Goal: Task Accomplishment & Management: Manage account settings

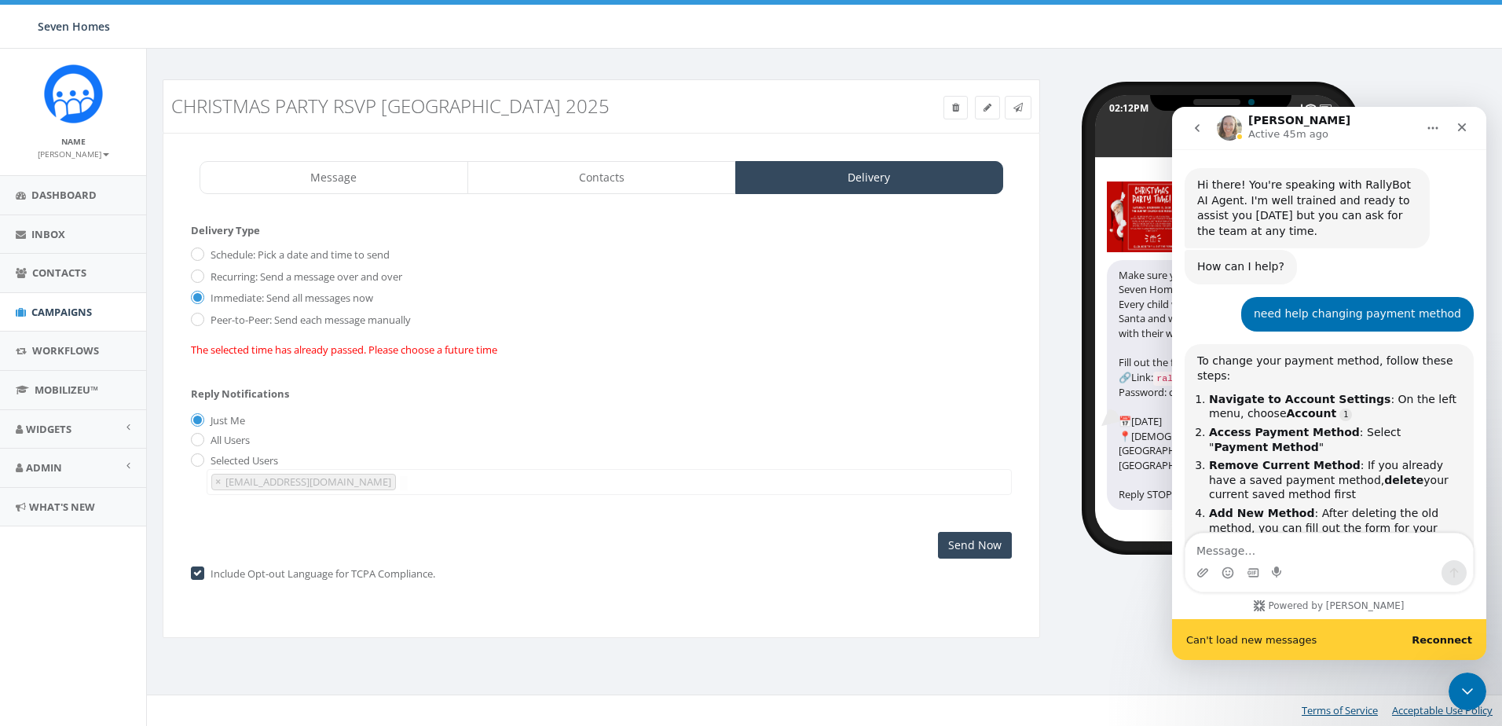
scroll to position [1914, 0]
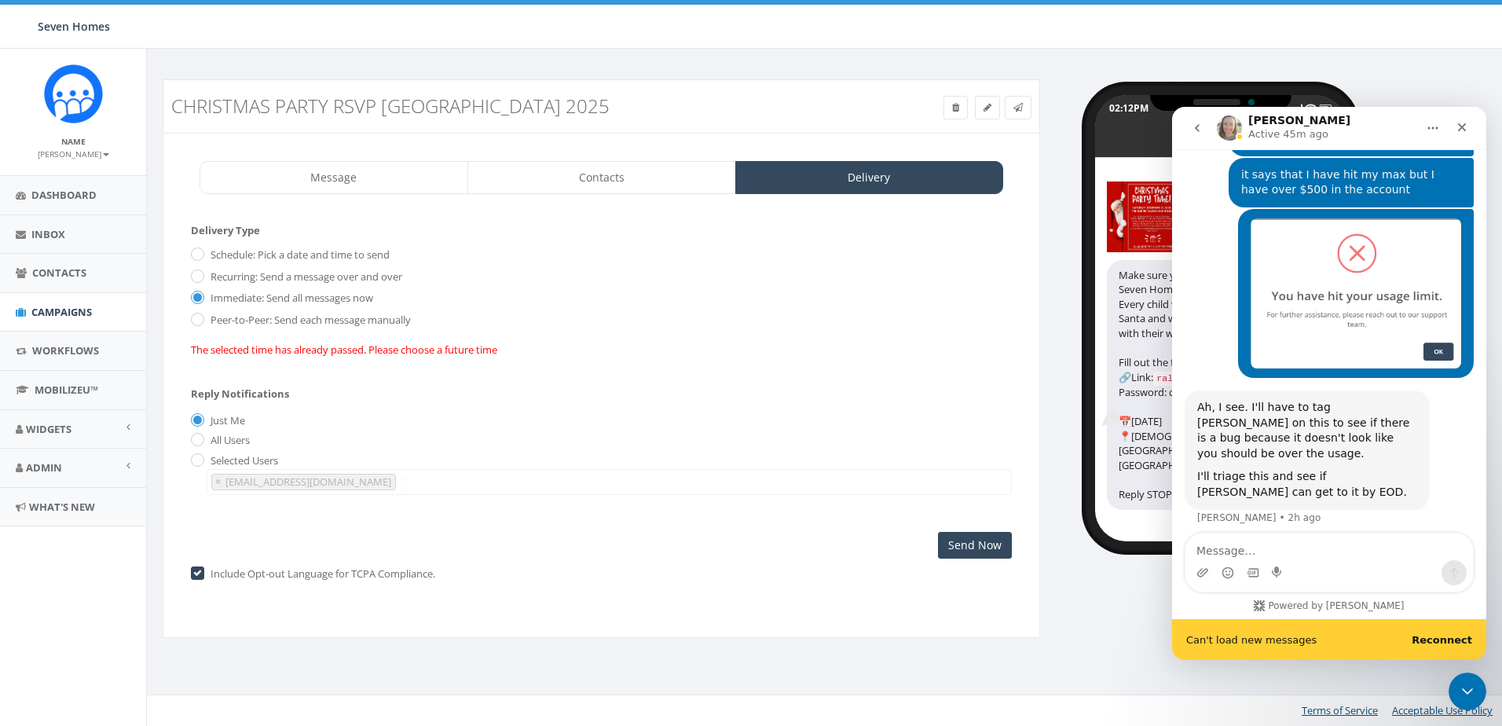
drag, startPoint x: 1172, startPoint y: 107, endPoint x: 1298, endPoint y: 560, distance: 470.3
click at [1298, 560] on div "Intercom messenger" at bounding box center [1328, 572] width 287 height 25
click at [1275, 556] on textarea "Message…" at bounding box center [1328, 546] width 287 height 27
click at [1444, 643] on b "Reconnect" at bounding box center [1441, 640] width 60 height 12
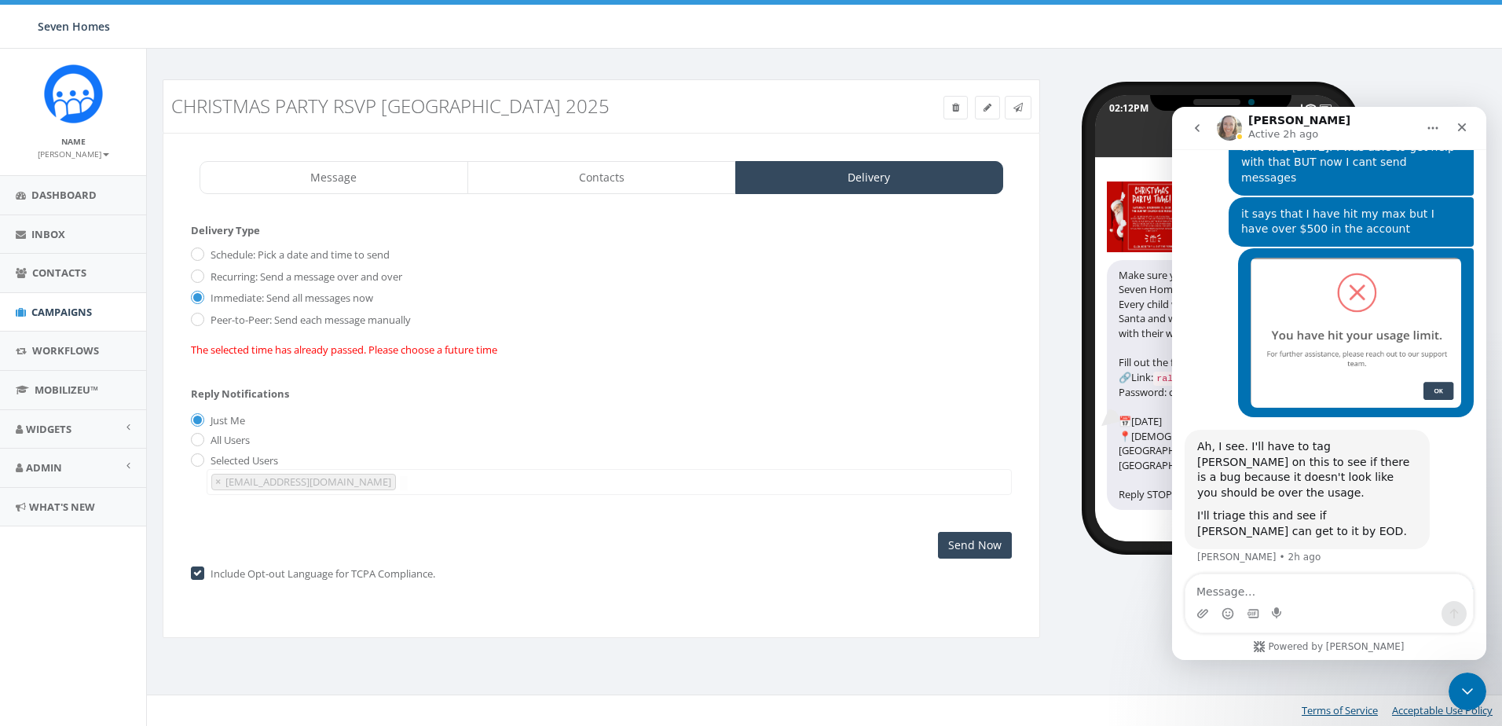
scroll to position [1873, 0]
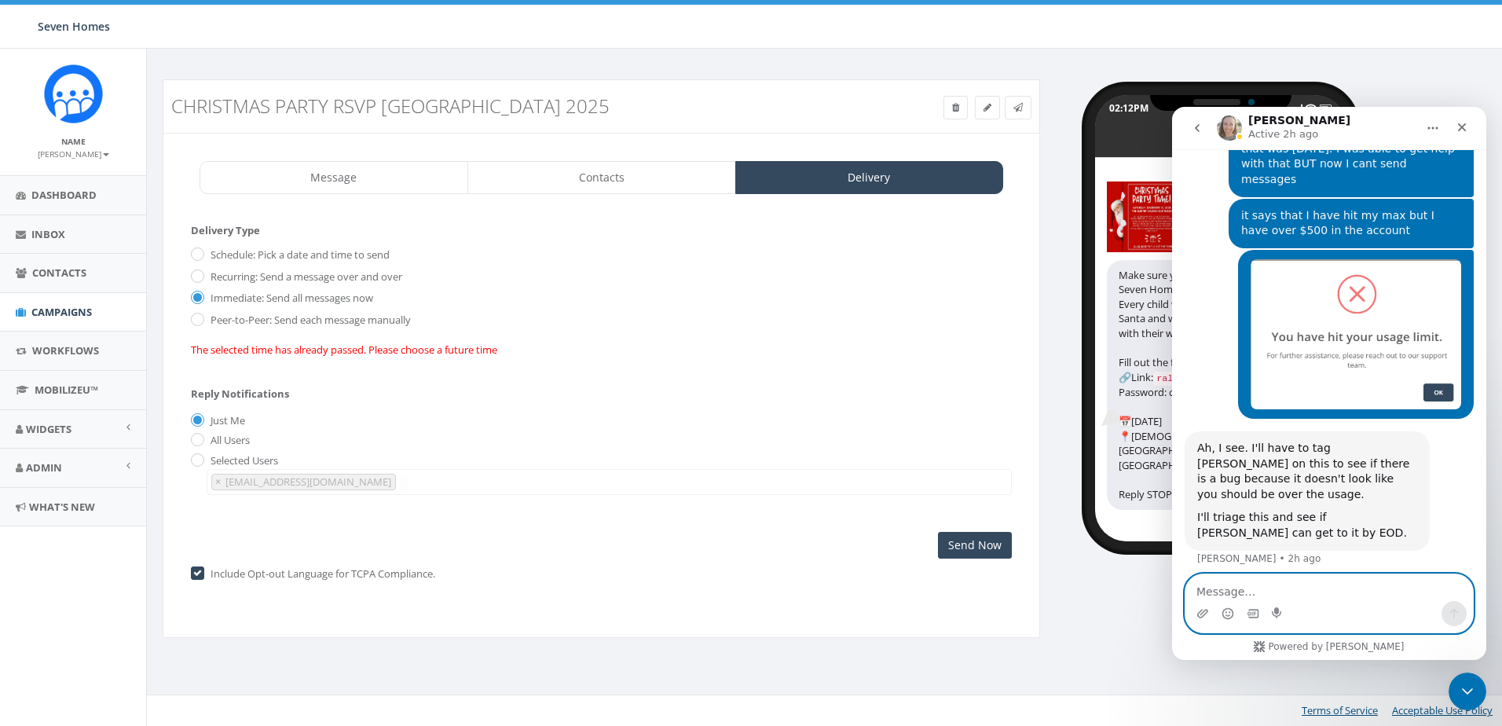
click at [1312, 584] on textarea "Message…" at bounding box center [1328, 587] width 287 height 27
type textarea "any luck with [PERSON_NAME]?"
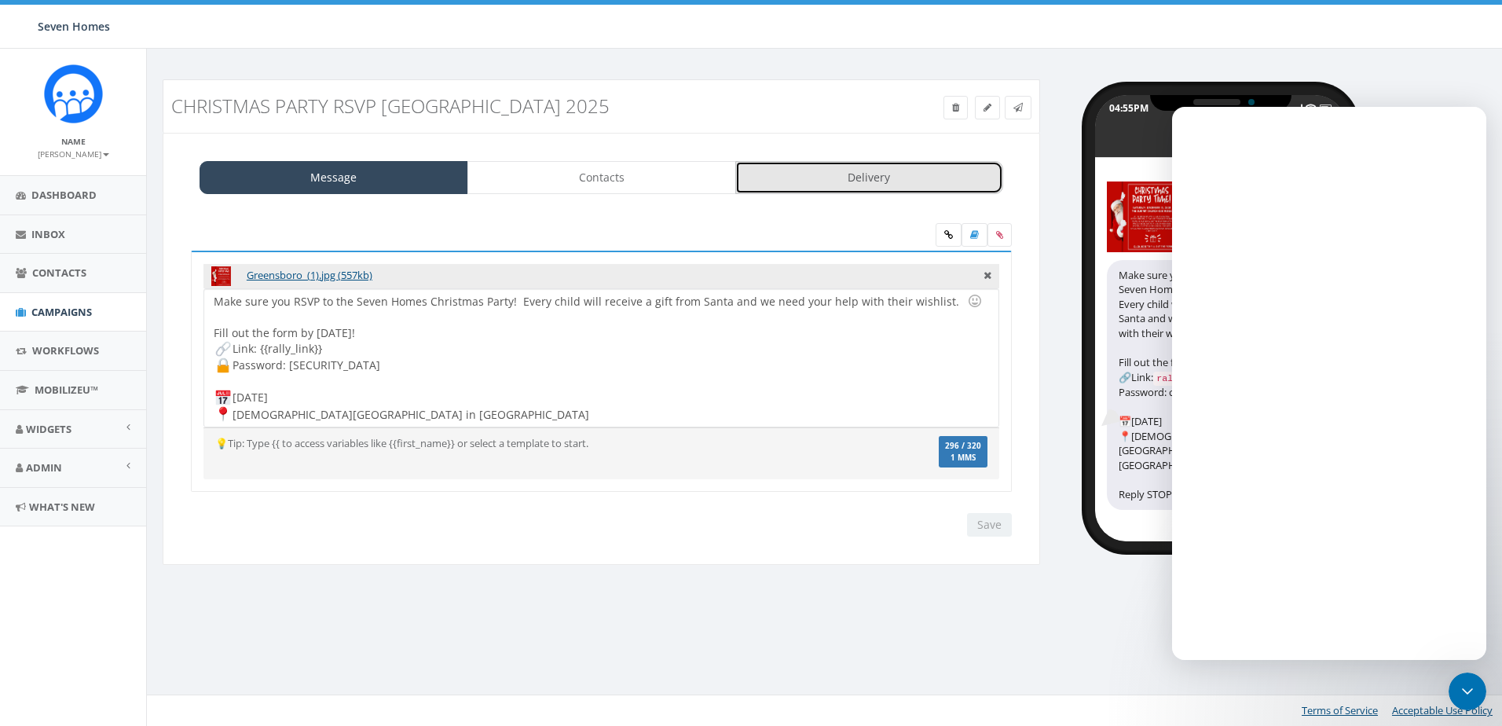
click at [817, 178] on link "Delivery" at bounding box center [869, 177] width 269 height 33
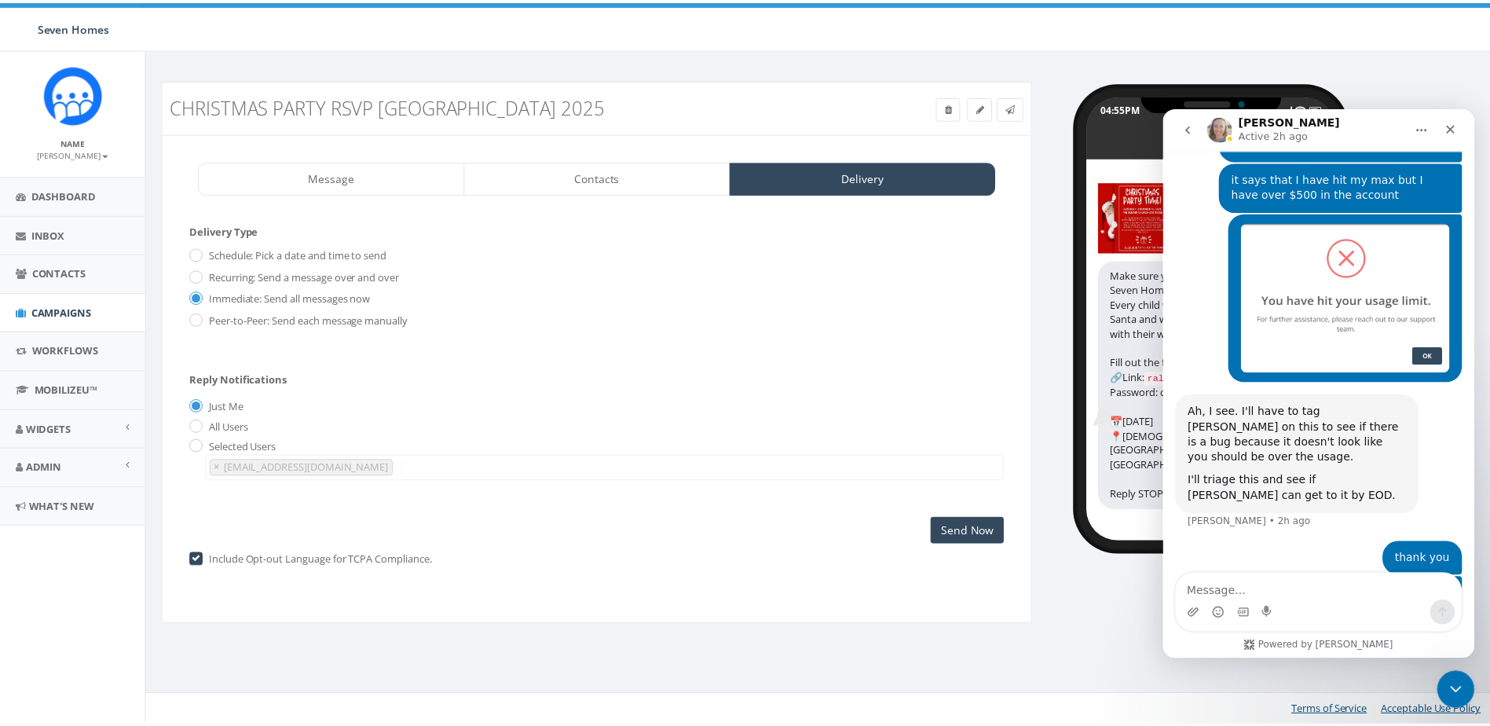
scroll to position [1920, 0]
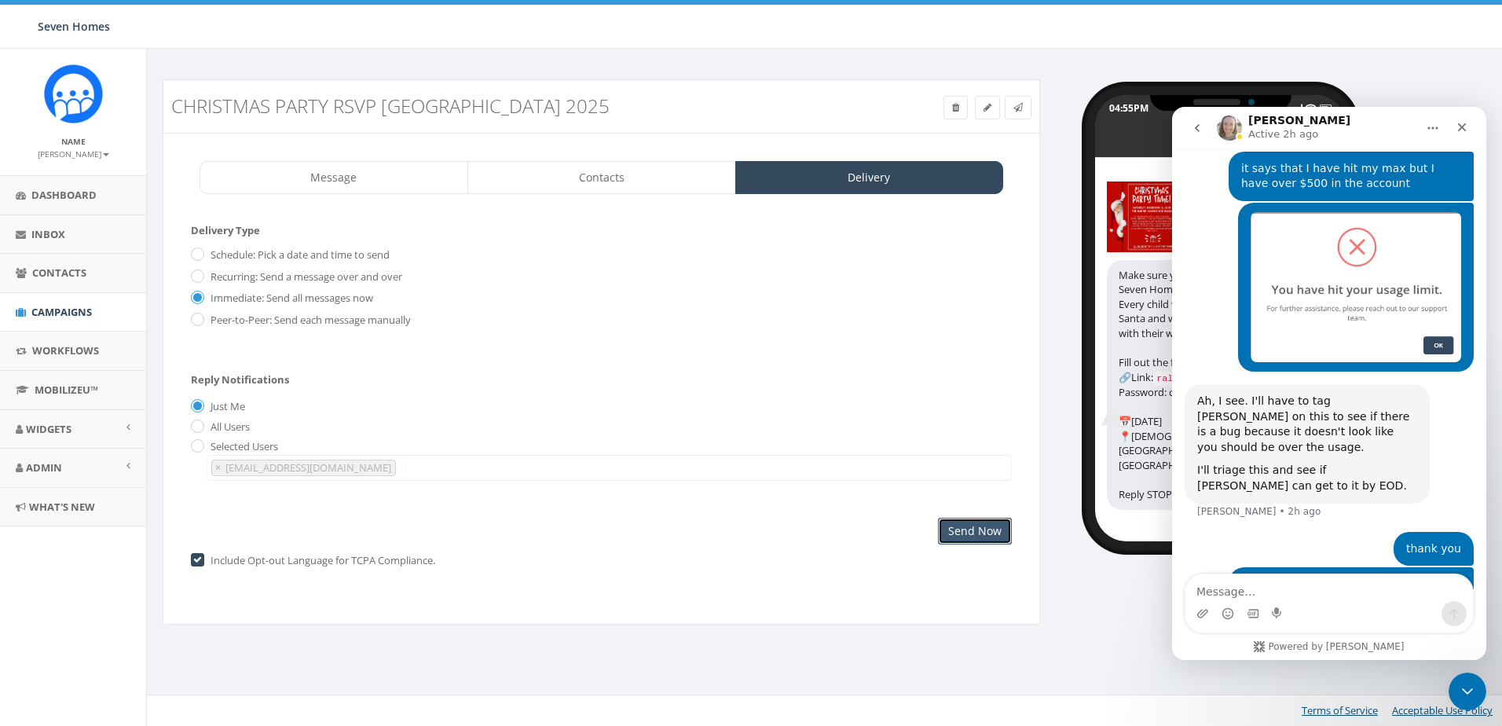
click at [976, 526] on input "Send Now" at bounding box center [975, 531] width 74 height 27
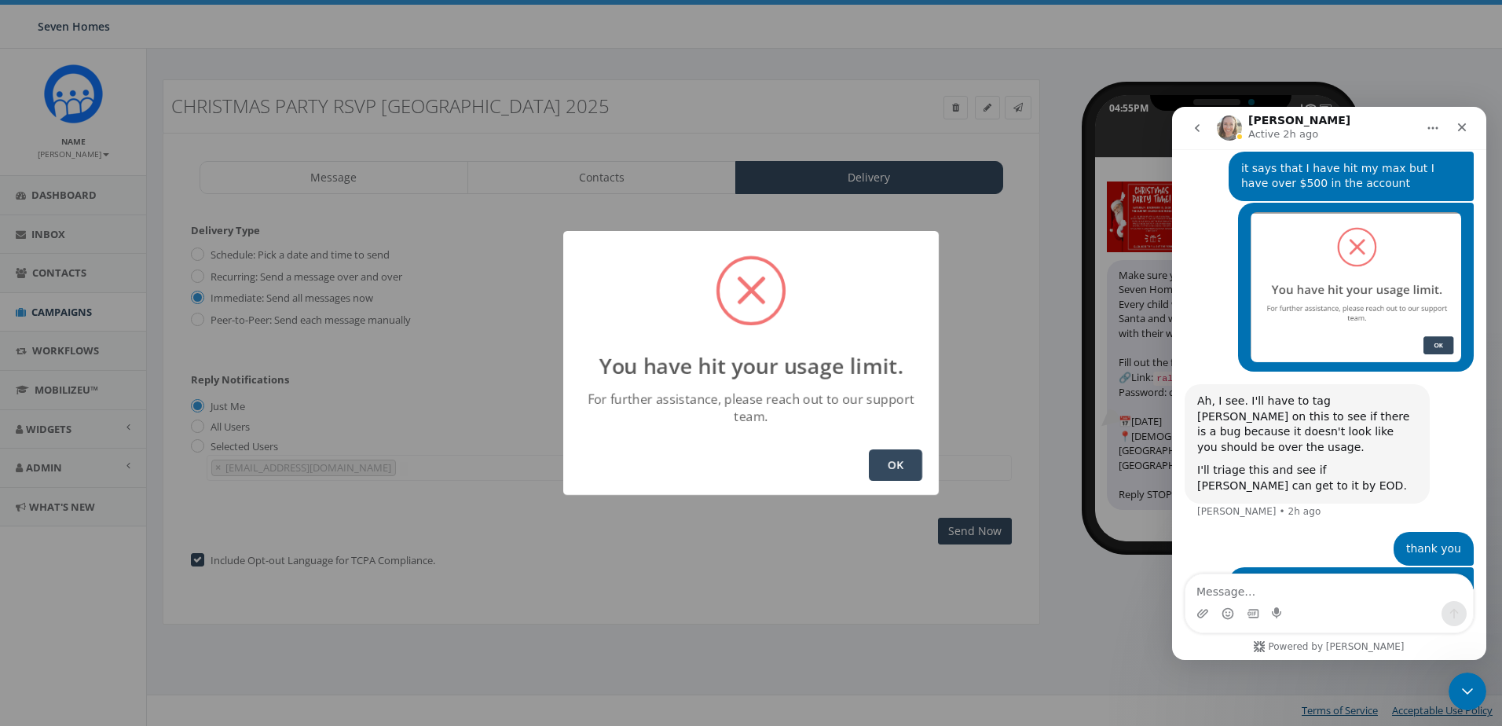
click at [897, 464] on button "OK" at bounding box center [895, 464] width 53 height 31
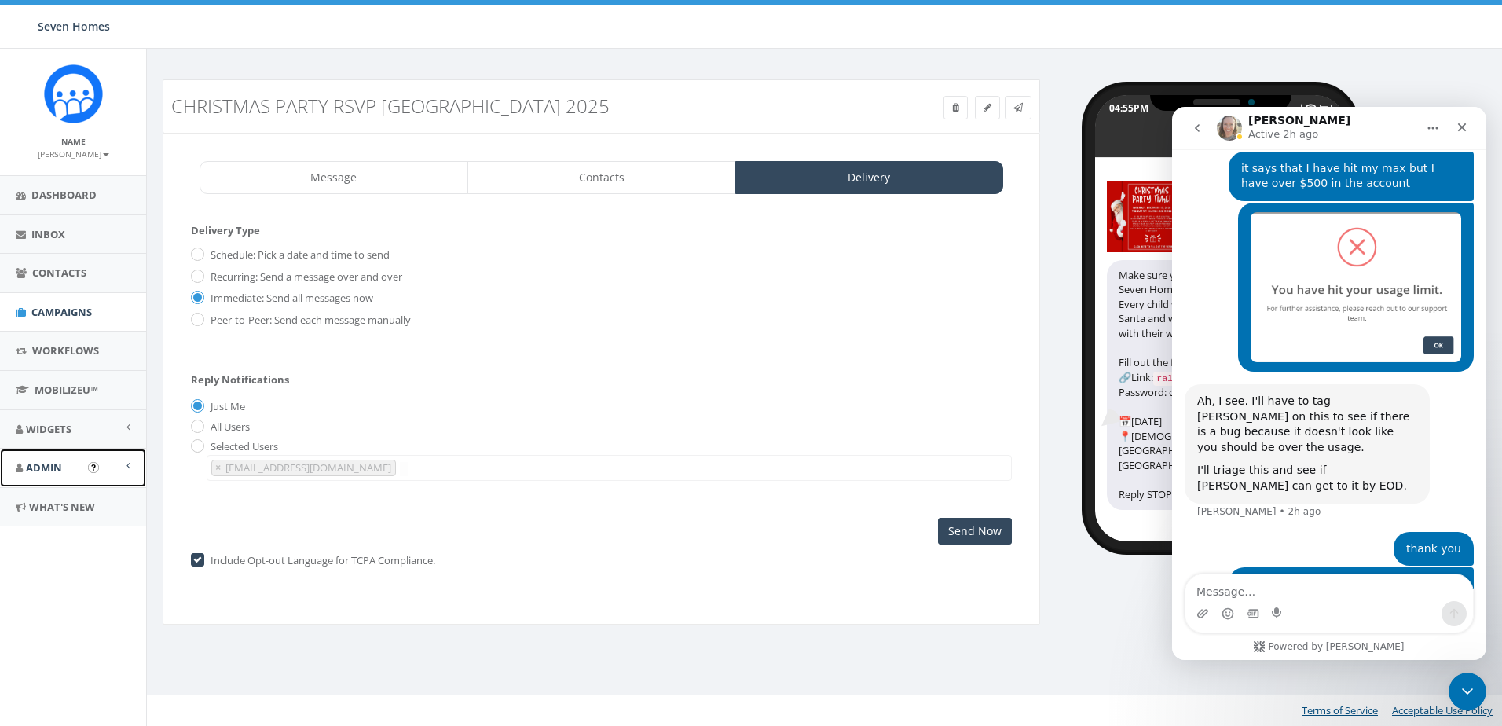
click at [69, 467] on link "Admin" at bounding box center [73, 467] width 146 height 38
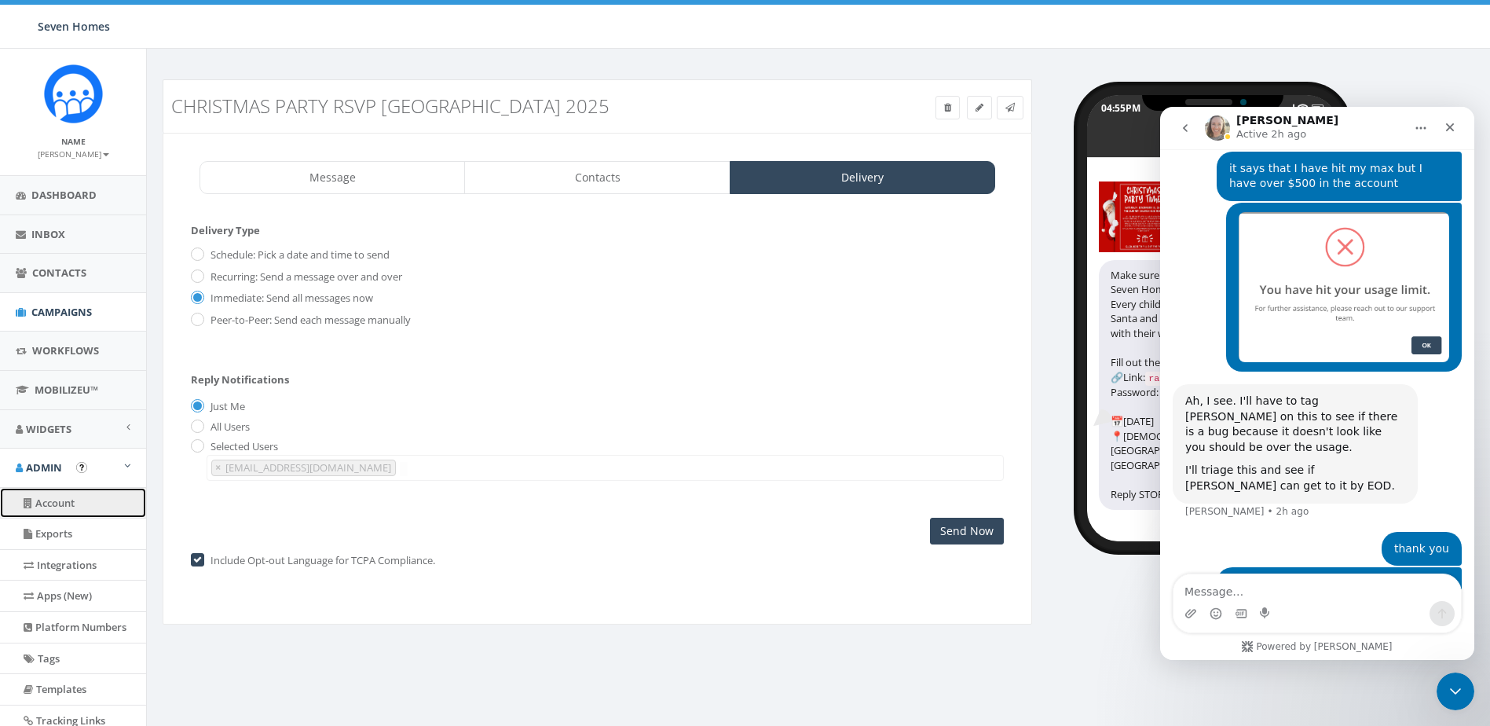
click at [75, 503] on link "Account" at bounding box center [73, 503] width 146 height 31
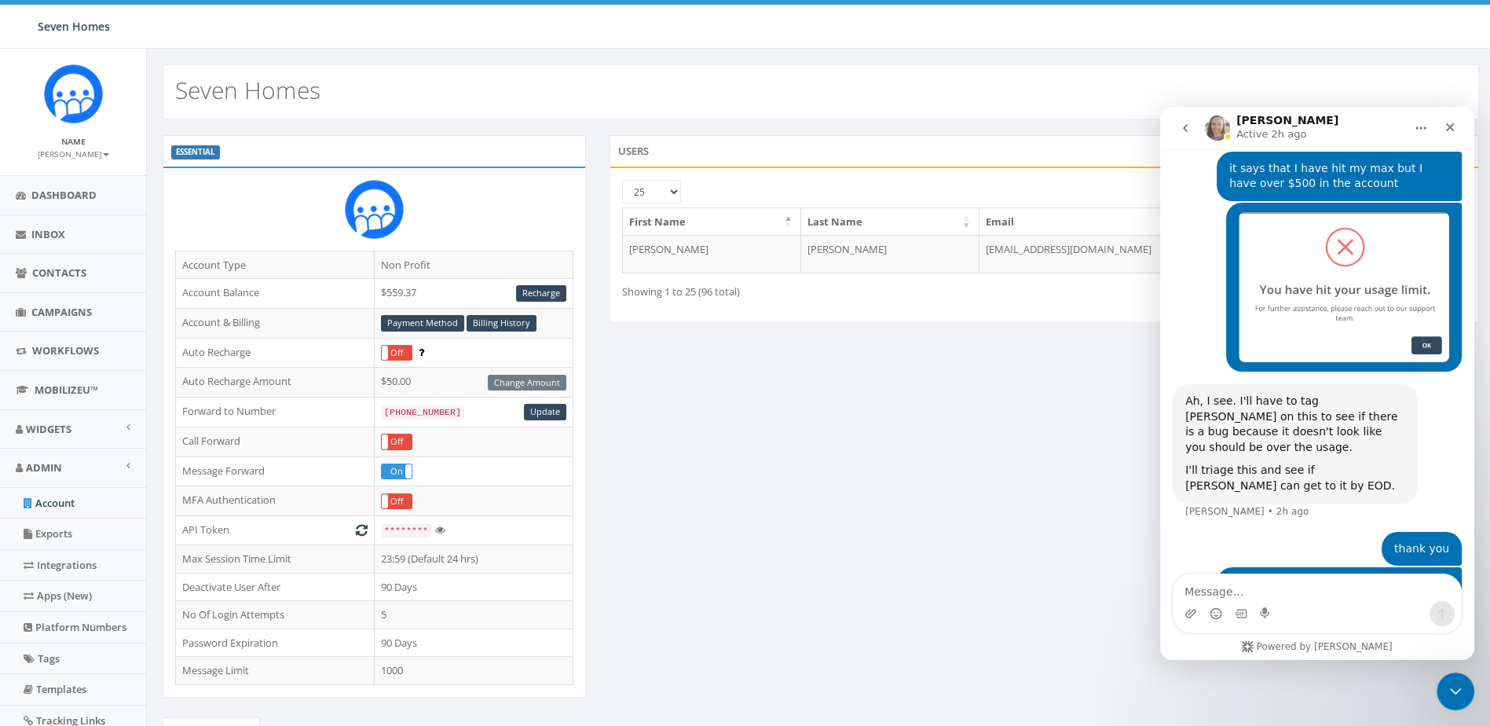
scroll to position [1920, 0]
